Goal: Navigation & Orientation: Find specific page/section

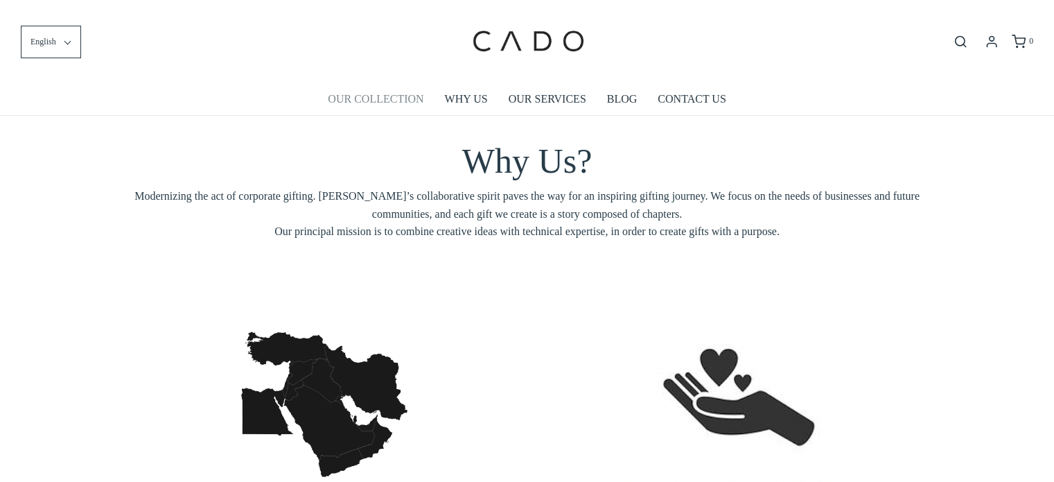
click at [383, 105] on link "OUR COLLECTION" at bounding box center [376, 99] width 96 height 32
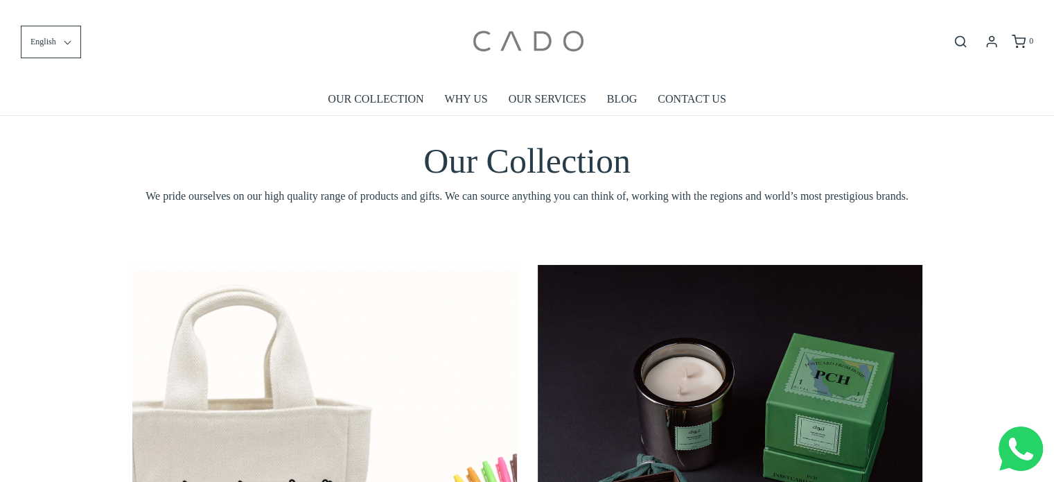
click at [489, 38] on img at bounding box center [528, 41] width 118 height 62
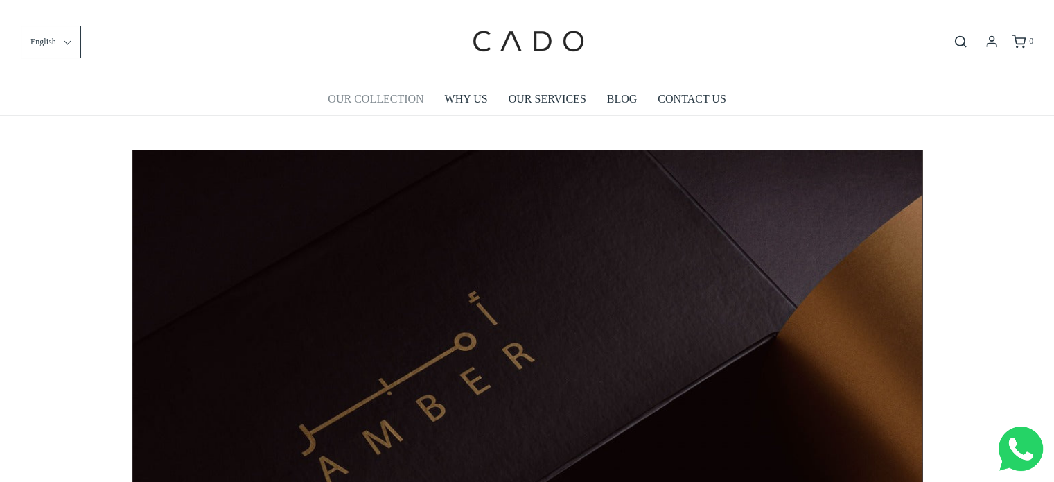
click at [416, 96] on link "OUR COLLECTION" at bounding box center [376, 99] width 96 height 32
